Goal: Information Seeking & Learning: Learn about a topic

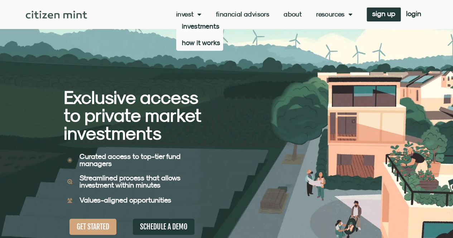
click at [194, 11] on span "Menu" at bounding box center [198, 15] width 8 height 14
click at [194, 15] on span "Menu" at bounding box center [198, 15] width 8 height 14
click at [198, 23] on link "investments" at bounding box center [199, 26] width 47 height 16
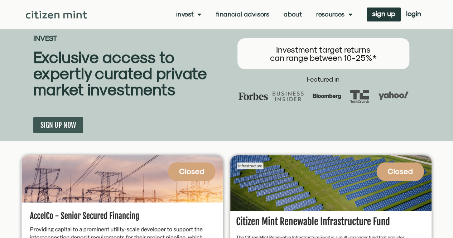
click at [199, 18] on span "Menu" at bounding box center [198, 15] width 8 height 14
click at [200, 25] on link "investments" at bounding box center [199, 26] width 47 height 16
click at [200, 16] on span "Menu" at bounding box center [198, 15] width 8 height 14
click at [200, 42] on link "how it works" at bounding box center [199, 42] width 47 height 16
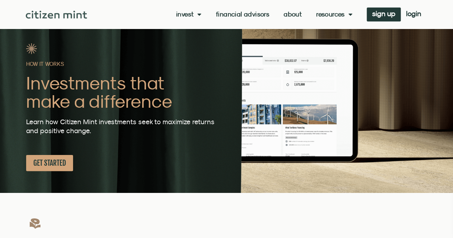
click at [339, 13] on link "Resources" at bounding box center [334, 14] width 36 height 7
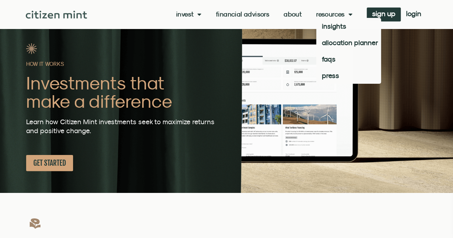
click at [256, 16] on link "Financial Advisors" at bounding box center [242, 14] width 53 height 7
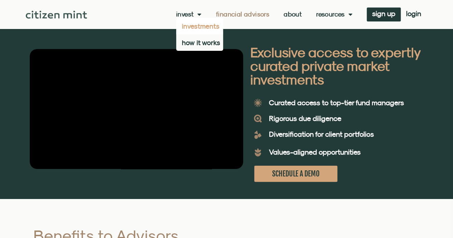
click at [198, 19] on link "investments" at bounding box center [199, 26] width 47 height 16
click at [293, 23] on div "Invest investments how it works Financial Advisors About Resources insights all…" at bounding box center [226, 14] width 401 height 29
click at [294, 18] on link "About" at bounding box center [293, 14] width 18 height 7
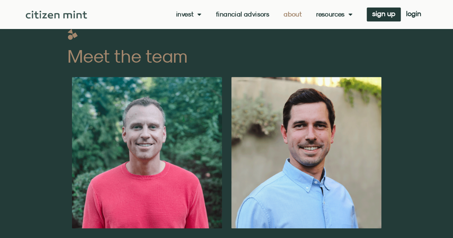
scroll to position [261, 0]
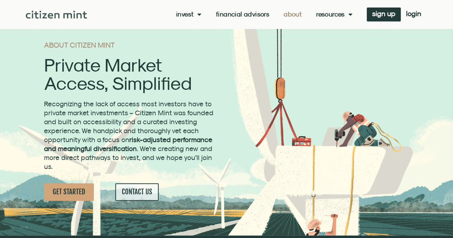
scroll to position [0, 0]
